Goal: Task Accomplishment & Management: Manage account settings

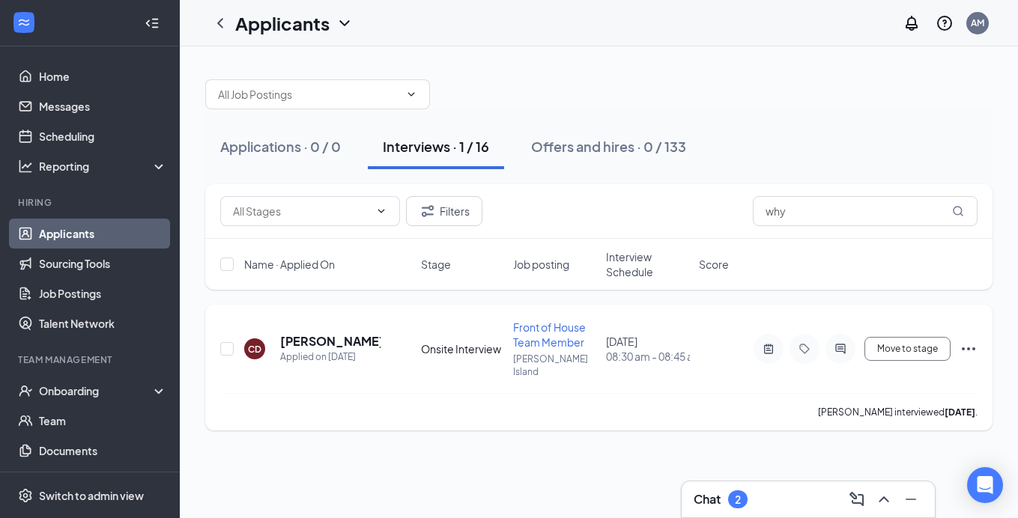
drag, startPoint x: 747, startPoint y: 231, endPoint x: 353, endPoint y: 337, distance: 407.8
click at [353, 337] on h5 "[PERSON_NAME]" at bounding box center [330, 341] width 100 height 16
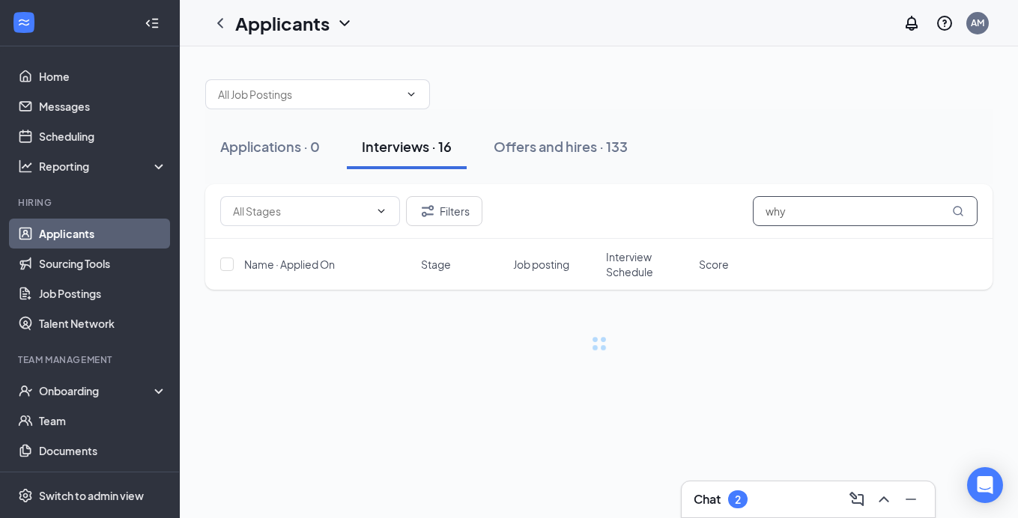
click at [805, 216] on input "why" at bounding box center [865, 211] width 225 height 30
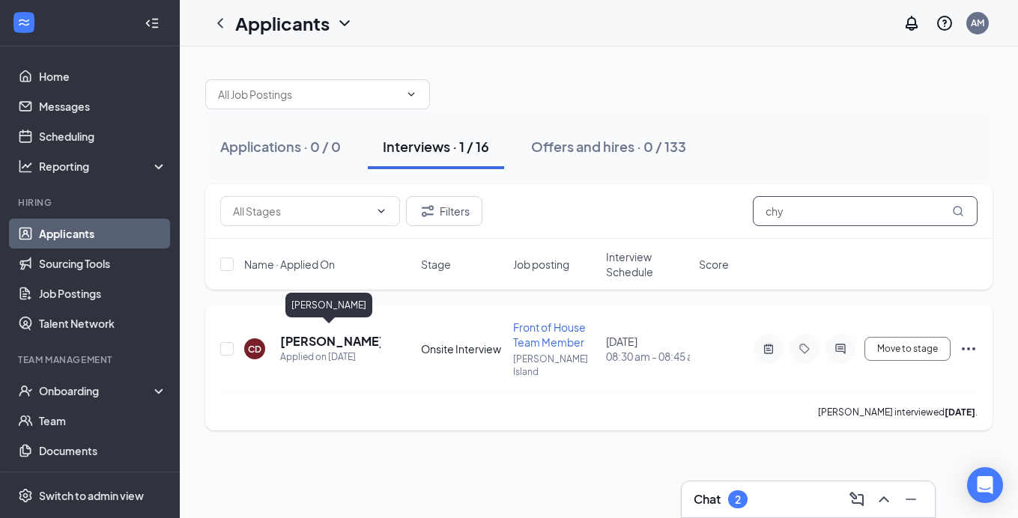
type input "chy"
click at [300, 336] on h5 "[PERSON_NAME]" at bounding box center [330, 341] width 100 height 16
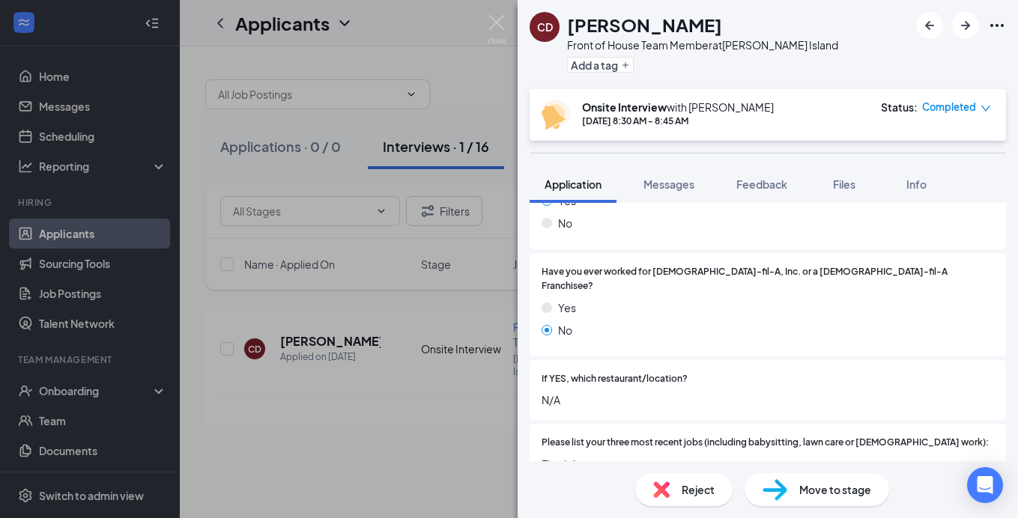
scroll to position [354, 0]
click at [669, 189] on span "Messages" at bounding box center [668, 183] width 51 height 13
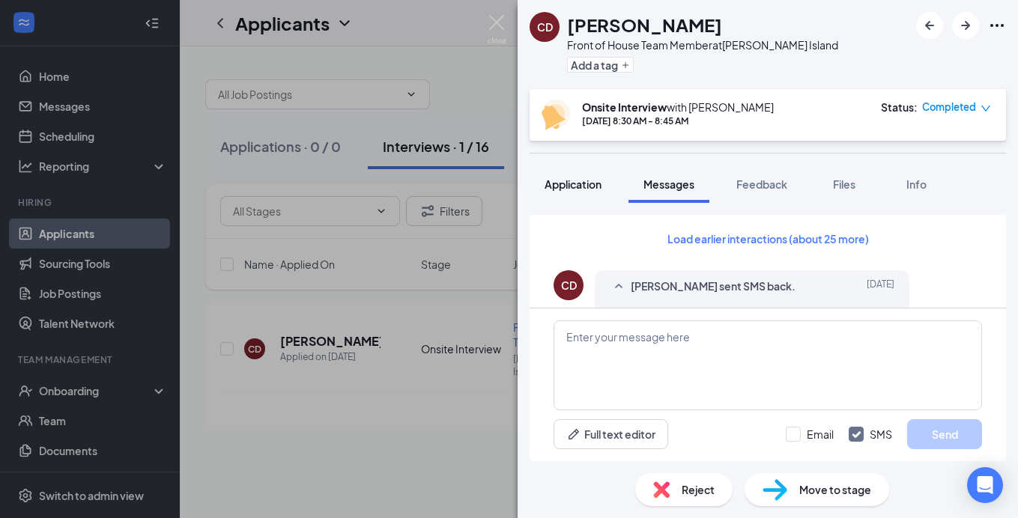
click at [576, 187] on span "Application" at bounding box center [572, 183] width 57 height 13
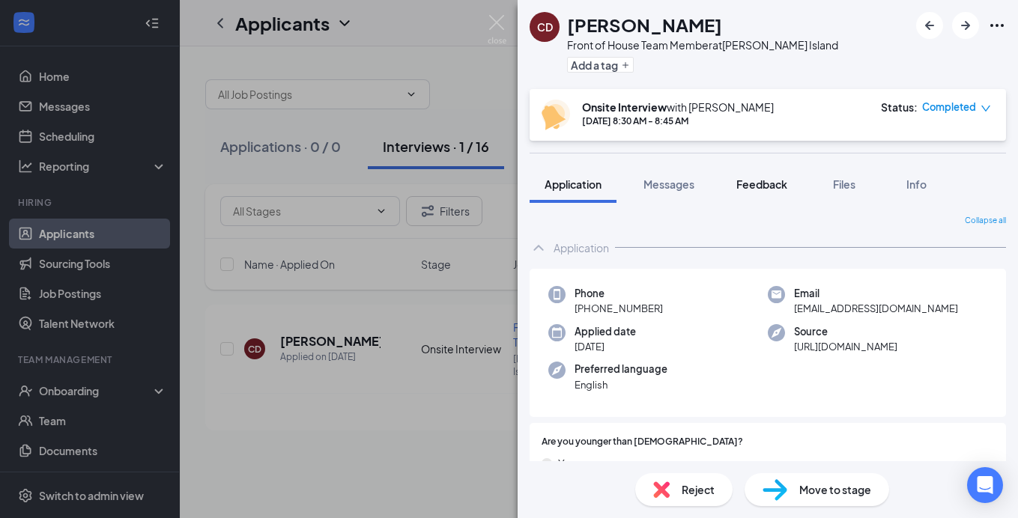
click at [772, 174] on button "Feedback" at bounding box center [761, 184] width 81 height 37
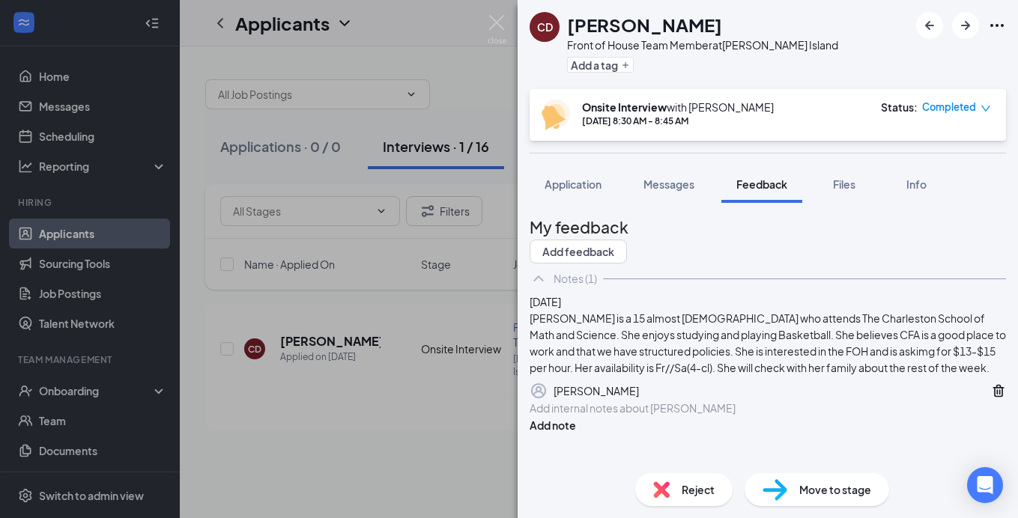
scroll to position [101, 0]
click at [685, 416] on div at bounding box center [767, 409] width 475 height 16
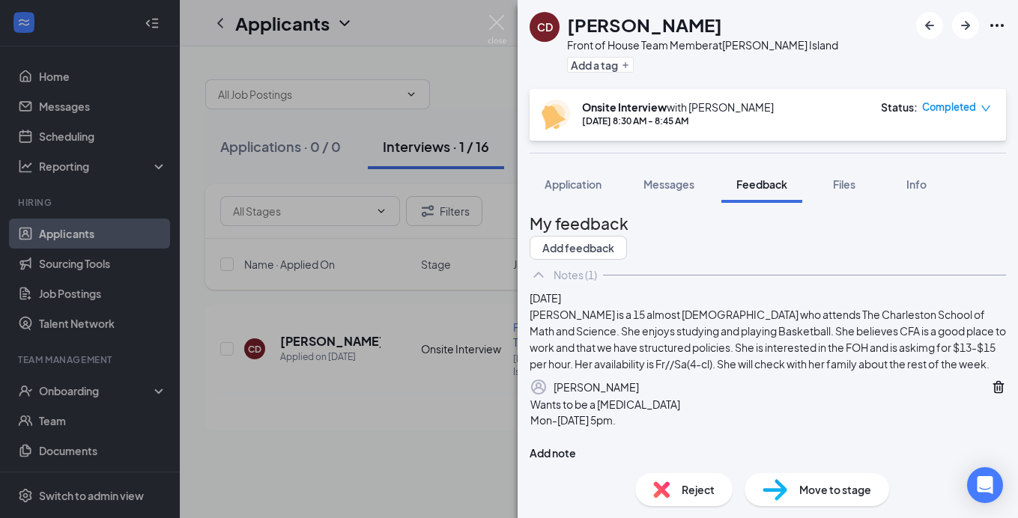
scroll to position [106, 0]
click at [576, 445] on button "Add note" at bounding box center [552, 453] width 46 height 16
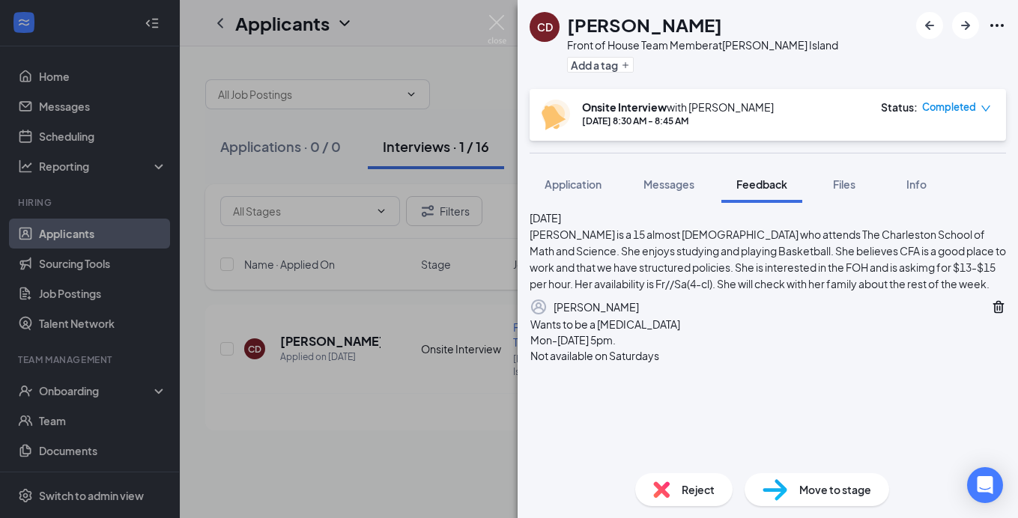
scroll to position [101, 0]
